Goal: Find specific page/section: Find specific page/section

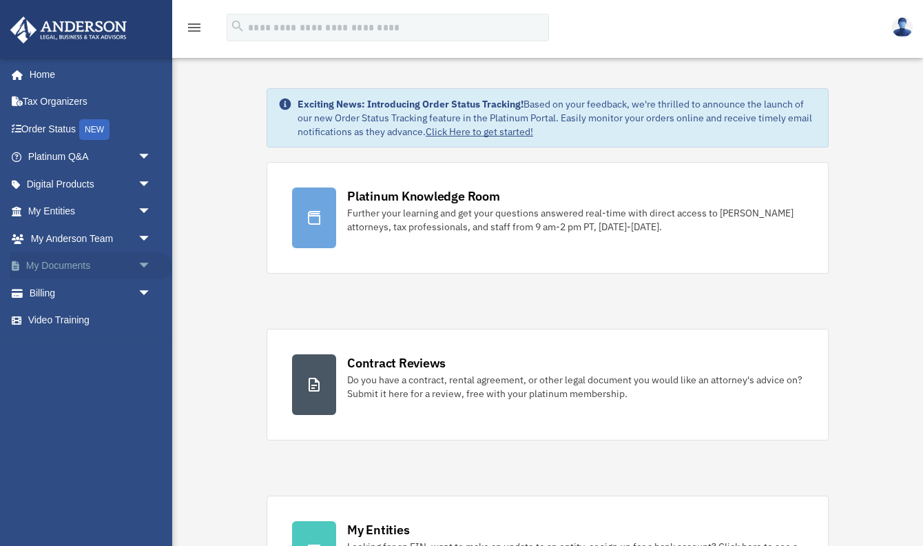
click at [144, 265] on span "arrow_drop_down" at bounding box center [152, 266] width 28 height 28
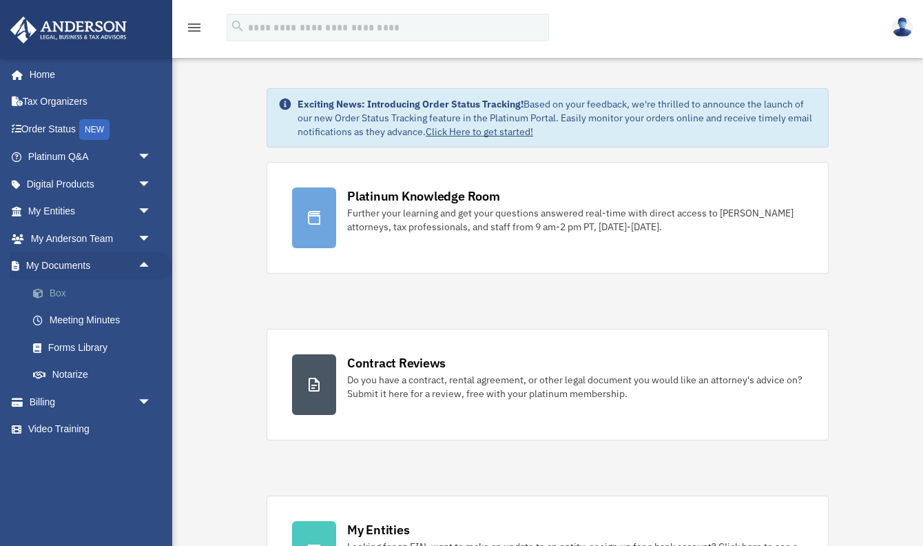
click at [63, 286] on link "Box" at bounding box center [95, 293] width 153 height 28
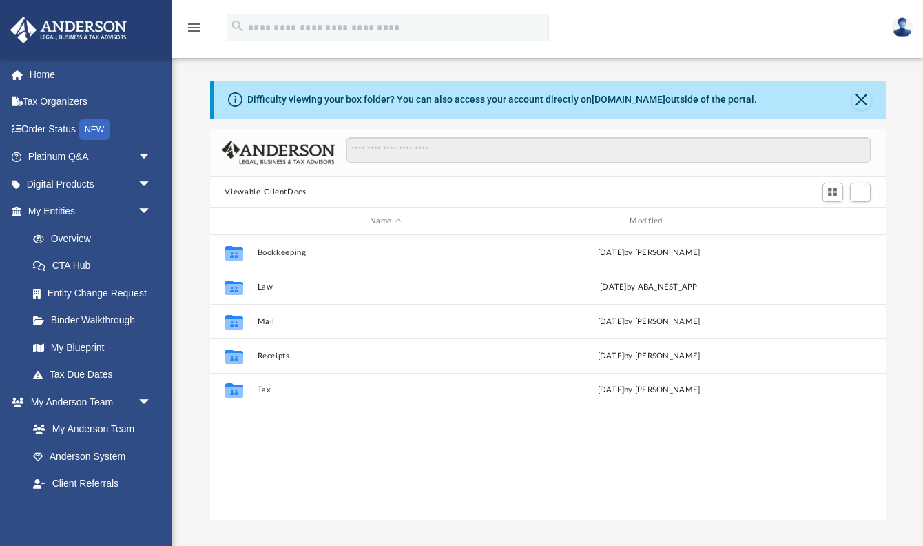
scroll to position [313, 676]
click at [862, 192] on span "Add" at bounding box center [860, 192] width 12 height 12
click at [680, 192] on div "Viewable-ClientDocs" at bounding box center [548, 192] width 676 height 30
